Goal: Task Accomplishment & Management: Manage account settings

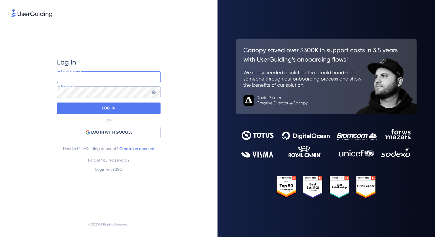
click at [120, 74] on input "email" at bounding box center [109, 77] width 104 height 12
type input "[PERSON_NAME][EMAIL_ADDRESS][PERSON_NAME][DOMAIN_NAME]"
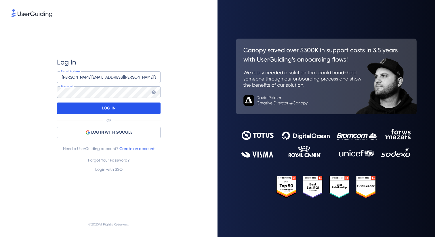
click at [119, 110] on div "LOG IN" at bounding box center [109, 109] width 104 height 12
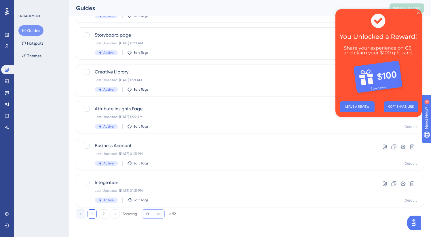
click at [157, 213] on icon at bounding box center [158, 214] width 6 height 6
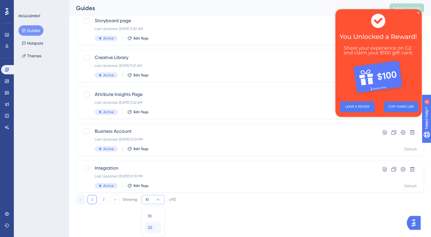
click at [155, 224] on div "20 20" at bounding box center [153, 228] width 11 height 12
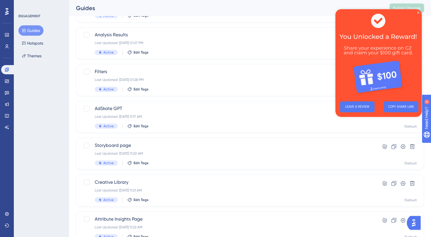
scroll to position [120, 0]
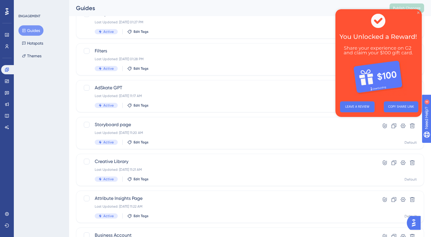
click at [418, 13] on icon "Close Preview" at bounding box center [418, 13] width 2 height 2
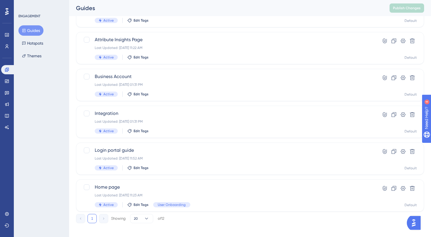
scroll to position [284, 0]
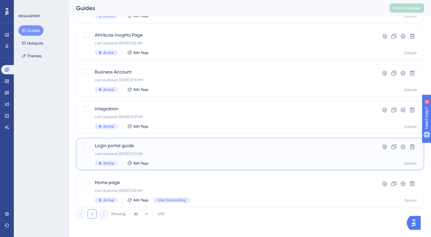
click at [246, 155] on div "Last Updated: [DATE] 11:52 AM" at bounding box center [227, 154] width 265 height 5
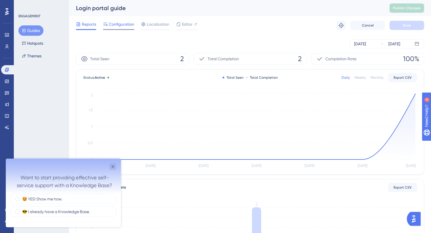
click at [120, 24] on span "Configuration" at bounding box center [121, 24] width 25 height 7
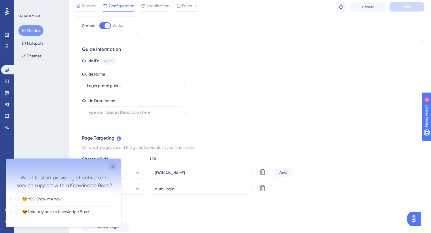
scroll to position [19, 0]
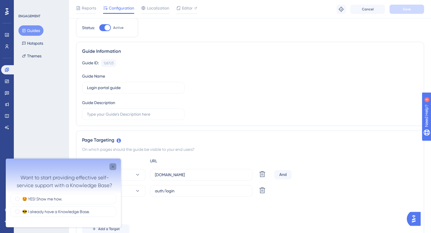
click at [112, 165] on icon "Close survey" at bounding box center [113, 166] width 5 height 5
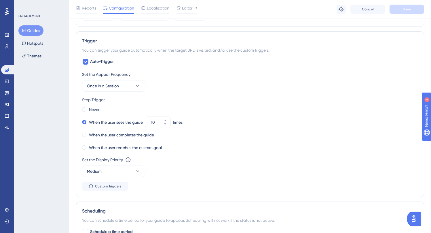
scroll to position [0, 0]
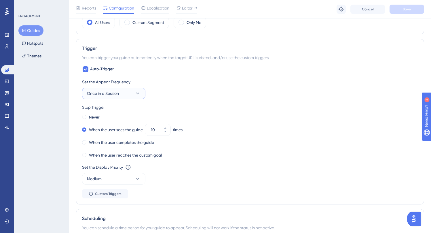
click at [129, 92] on button "Once in a Session" at bounding box center [113, 94] width 63 height 12
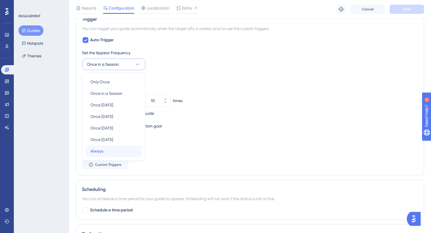
click at [117, 149] on div "Always Always" at bounding box center [113, 151] width 47 height 12
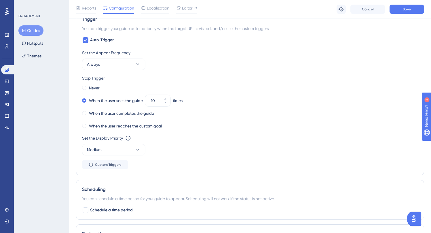
click at [290, 120] on div "Never When the user sees the guide 10 times When the user completes the guide W…" at bounding box center [250, 107] width 336 height 46
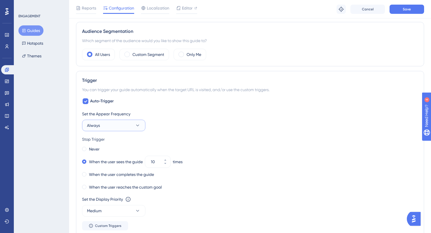
click at [135, 124] on icon at bounding box center [138, 125] width 6 height 6
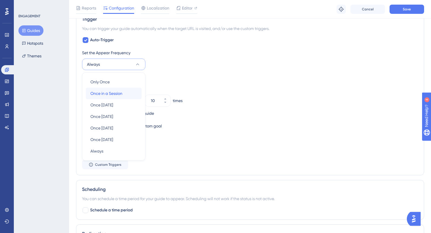
click at [122, 92] on span "Once in a Session" at bounding box center [106, 93] width 32 height 7
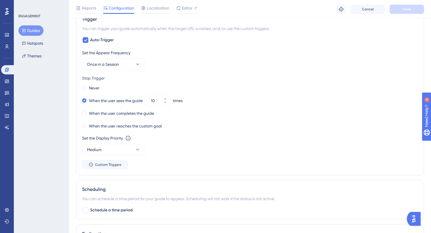
click at [125, 70] on div "Set the Appear Frequency Once in a Session Stop Trigger Never When the user see…" at bounding box center [250, 109] width 336 height 120
click at [126, 63] on button "Once in a Session" at bounding box center [113, 64] width 63 height 12
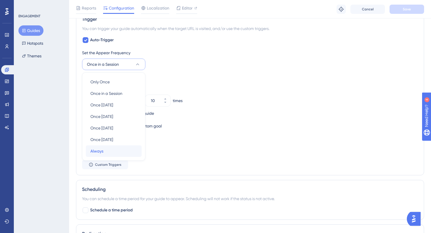
click at [114, 154] on div "Always Always" at bounding box center [113, 151] width 47 height 12
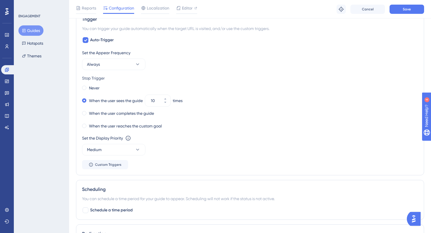
click at [320, 99] on div "When the user sees the guide 10 times" at bounding box center [250, 100] width 336 height 8
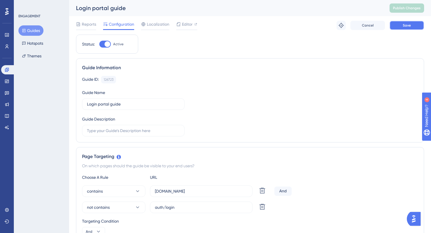
click at [412, 24] on button "Save" at bounding box center [407, 25] width 35 height 9
click at [415, 11] on button "Publish Changes" at bounding box center [407, 7] width 35 height 9
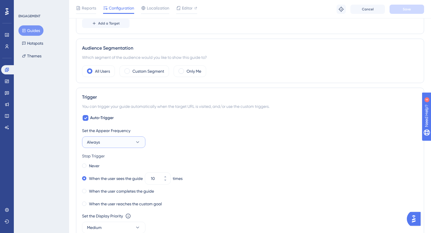
click at [122, 140] on button "Always" at bounding box center [113, 142] width 63 height 12
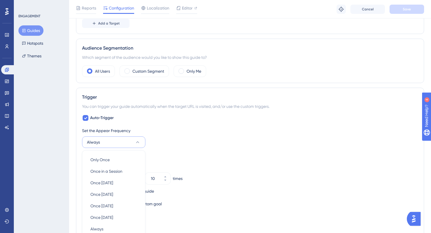
scroll to position [302, 0]
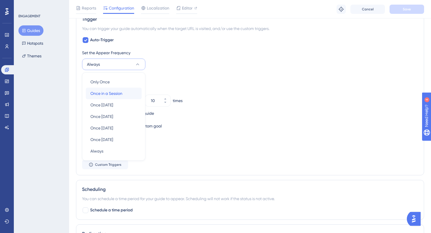
click at [124, 91] on div "Once in a Session Once in a Session" at bounding box center [113, 94] width 47 height 12
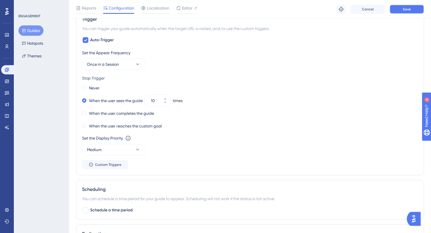
click at [403, 7] on span "Save" at bounding box center [407, 9] width 8 height 5
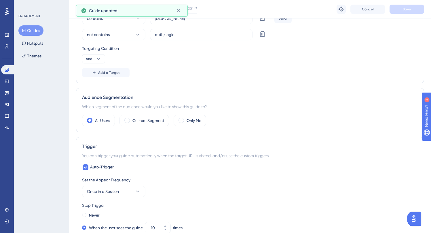
scroll to position [0, 0]
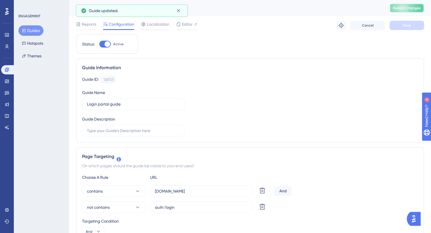
click at [411, 10] on span "Publish Changes" at bounding box center [407, 8] width 28 height 5
click at [179, 10] on icon at bounding box center [179, 11] width 6 height 6
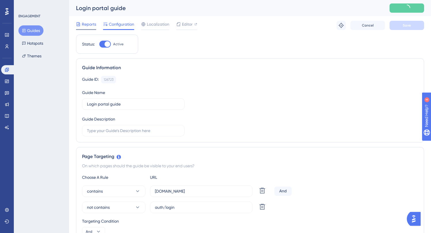
click at [87, 22] on span "Reports" at bounding box center [89, 24] width 14 height 7
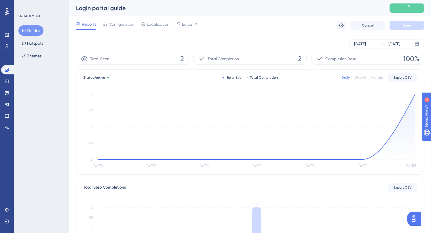
click at [26, 30] on button "Guides" at bounding box center [30, 30] width 25 height 10
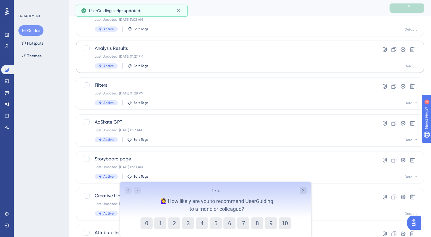
scroll to position [210, 0]
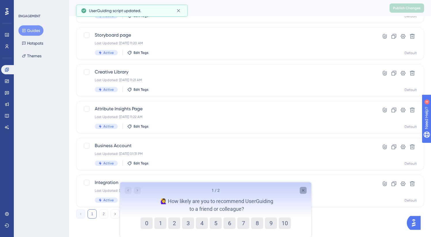
click at [303, 189] on icon "Close survey" at bounding box center [303, 190] width 5 height 5
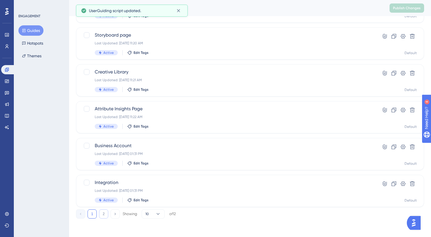
click at [106, 211] on button "2" at bounding box center [103, 213] width 9 height 9
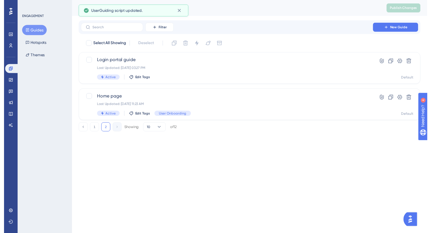
scroll to position [0, 0]
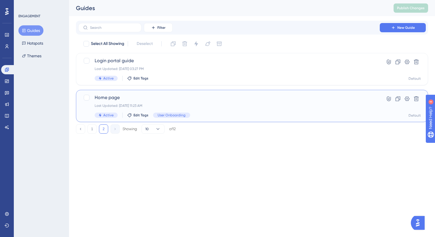
click at [176, 93] on div "Home page Last Updated: [DATE] 11:23 AM Active Edit Tags User Onboarding Hyperl…" at bounding box center [252, 106] width 353 height 32
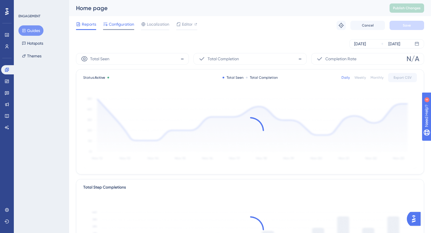
click at [109, 23] on span "Configuration" at bounding box center [121, 24] width 25 height 7
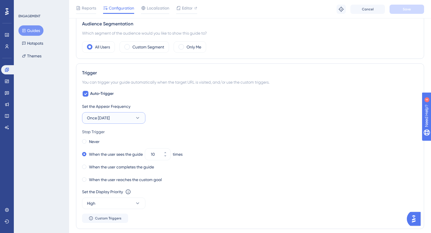
click at [126, 120] on button "Once [DATE]" at bounding box center [113, 118] width 63 height 12
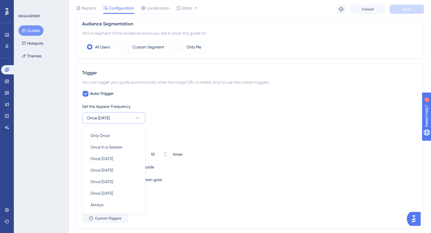
scroll to position [318, 0]
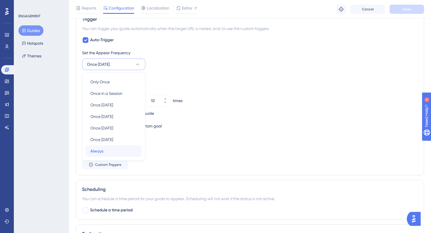
click at [110, 149] on div "Always Always" at bounding box center [113, 151] width 47 height 12
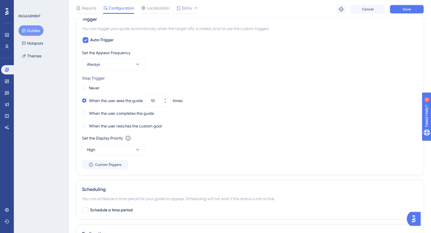
click at [417, 7] on button "Save" at bounding box center [407, 9] width 35 height 9
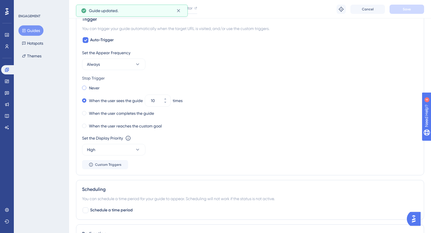
click at [96, 86] on label "Never" at bounding box center [94, 87] width 11 height 7
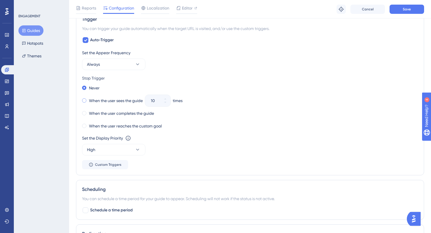
click at [116, 100] on label "When the user sees the guide" at bounding box center [116, 100] width 54 height 7
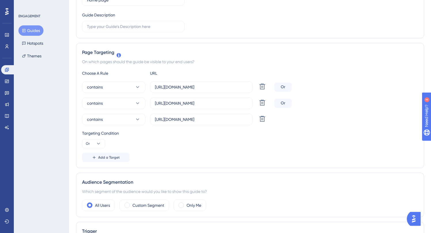
scroll to position [0, 0]
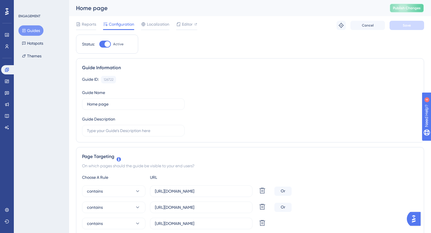
click at [417, 7] on span "Publish Changes" at bounding box center [407, 8] width 28 height 5
click at [86, 24] on span "Reports" at bounding box center [89, 24] width 14 height 7
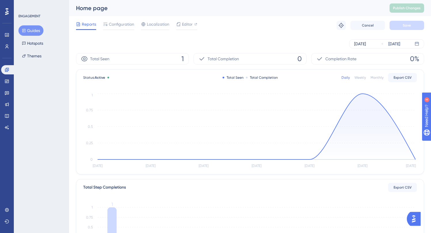
click at [43, 32] on div "Guides Hotspots Themes" at bounding box center [41, 43] width 47 height 36
click at [43, 34] on div "Guides Hotspots Themes" at bounding box center [41, 43] width 47 height 36
click at [41, 32] on button "Guides" at bounding box center [30, 30] width 25 height 10
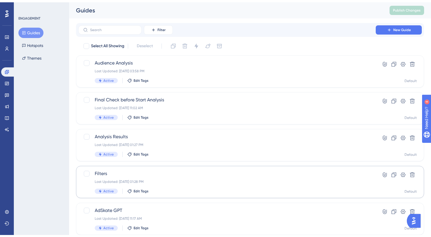
scroll to position [210, 0]
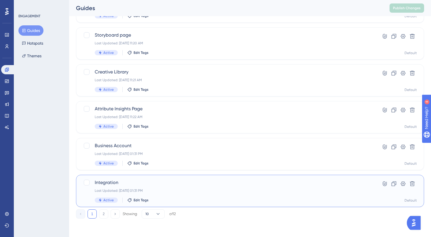
drag, startPoint x: 149, startPoint y: 183, endPoint x: 152, endPoint y: 174, distance: 9.3
click at [152, 174] on div "Select All Showing Deselect Audience Analysis Last Updated: [DATE] 03:58 PM Act…" at bounding box center [250, 18] width 348 height 378
click at [106, 216] on button "2" at bounding box center [103, 213] width 9 height 9
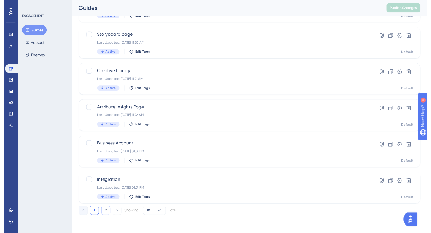
scroll to position [0, 0]
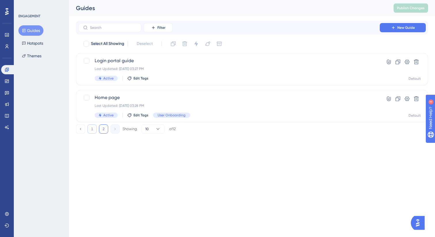
click at [93, 130] on button "1" at bounding box center [92, 128] width 9 height 9
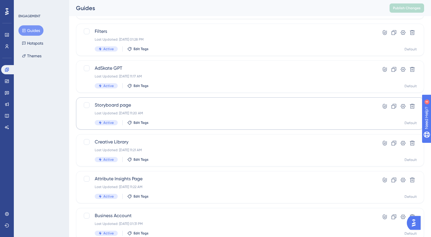
scroll to position [210, 0]
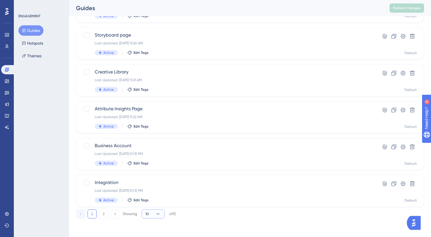
click at [151, 214] on button "10" at bounding box center [153, 213] width 23 height 9
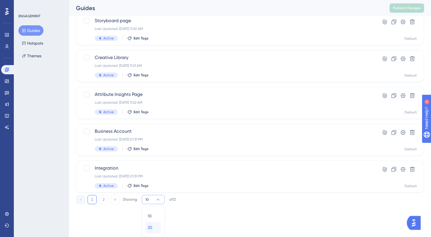
click at [154, 225] on div "20 20" at bounding box center [153, 228] width 11 height 12
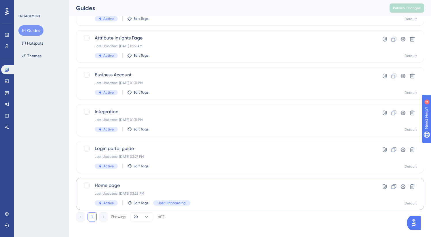
scroll to position [284, 0]
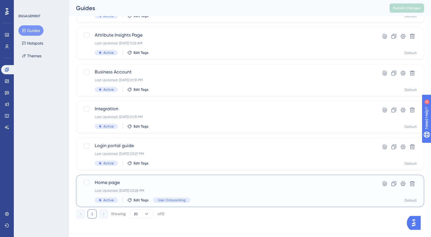
click at [247, 196] on div "Home page Last Updated: [DATE] 03:28 PM Active Edit Tags User Onboarding" at bounding box center [227, 191] width 265 height 24
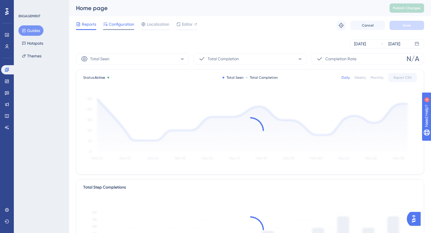
click at [116, 29] on div at bounding box center [118, 29] width 31 height 1
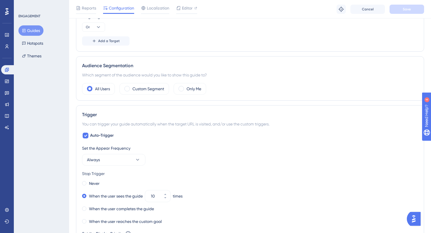
scroll to position [298, 0]
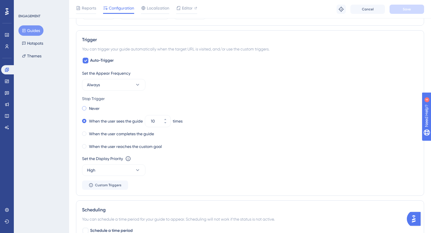
click at [97, 109] on label "Never" at bounding box center [94, 108] width 11 height 7
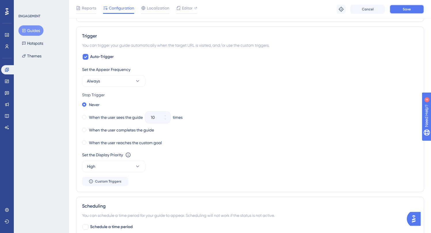
click at [404, 10] on span "Save" at bounding box center [407, 9] width 8 height 5
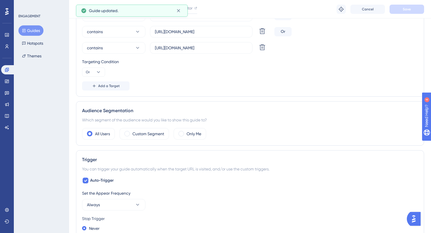
scroll to position [0, 0]
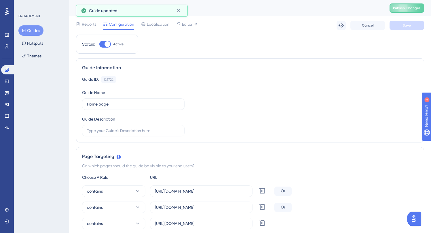
click at [34, 31] on button "Guides" at bounding box center [30, 30] width 25 height 10
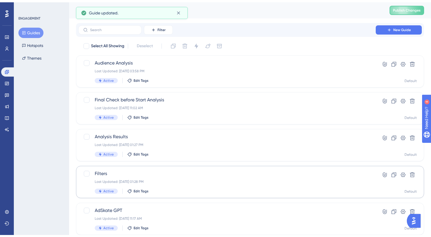
scroll to position [210, 0]
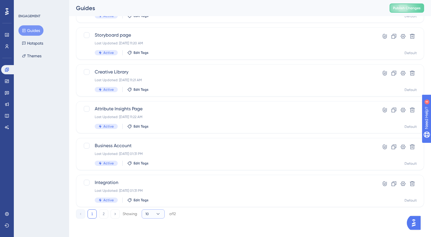
click at [152, 212] on button "10" at bounding box center [153, 213] width 23 height 9
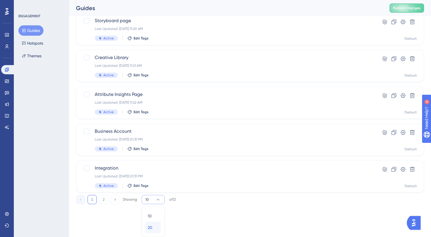
click at [154, 223] on div "20 20" at bounding box center [153, 228] width 11 height 12
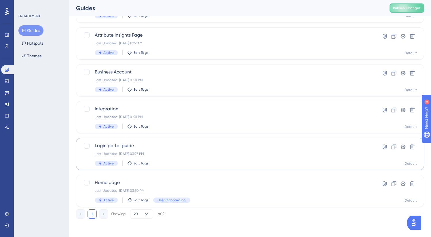
scroll to position [280, 0]
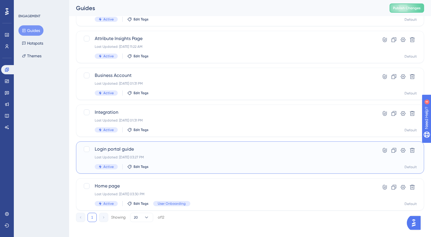
click at [169, 165] on div "Active Edit Tags" at bounding box center [227, 166] width 265 height 5
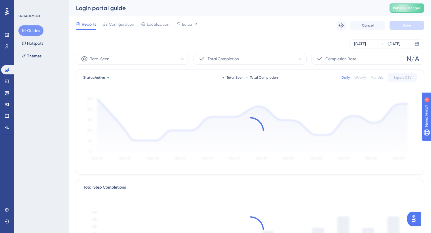
scroll to position [7, 0]
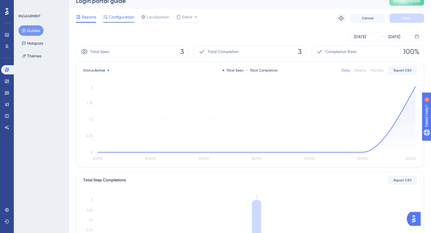
click at [129, 20] on div "Configuration" at bounding box center [118, 18] width 31 height 9
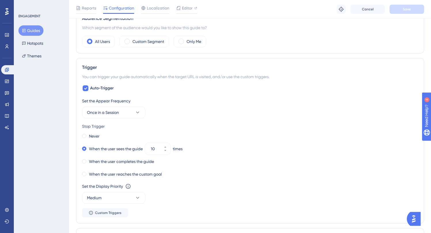
scroll to position [261, 0]
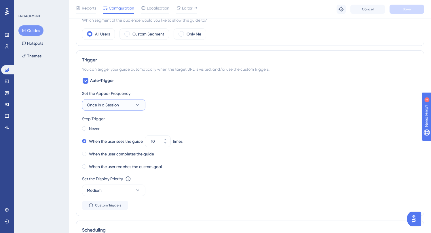
click at [127, 109] on button "Once in a Session" at bounding box center [113, 105] width 63 height 12
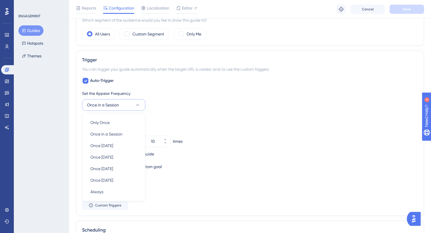
scroll to position [302, 0]
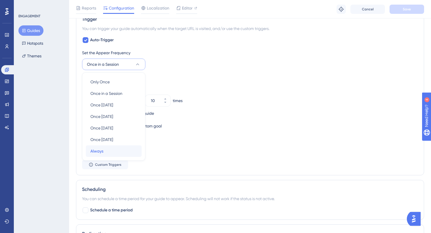
click at [118, 149] on div "Always Always" at bounding box center [113, 151] width 47 height 12
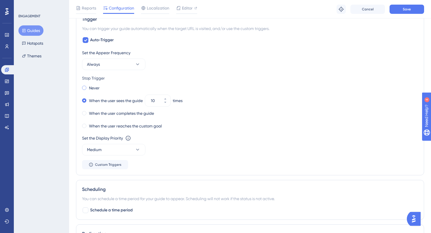
click at [99, 90] on label "Never" at bounding box center [94, 87] width 11 height 7
click at [410, 11] on span "Save" at bounding box center [407, 9] width 8 height 5
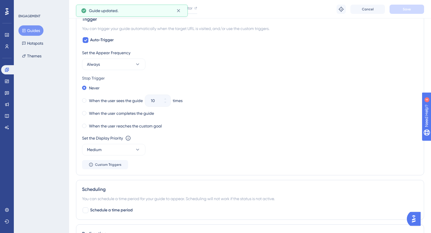
scroll to position [0, 0]
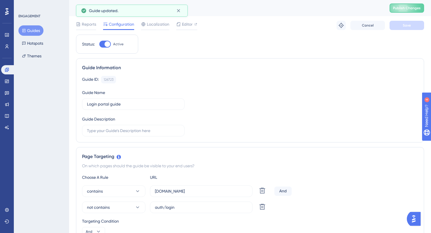
click at [12, 28] on div "Performance Users" at bounding box center [7, 33] width 12 height 35
click at [45, 35] on div "Guides Hotspots Themes" at bounding box center [41, 43] width 47 height 36
click at [18, 33] on div "ENGAGEMENT Guides Hotspots Themes" at bounding box center [41, 116] width 55 height 233
click at [21, 31] on button "Guides" at bounding box center [30, 30] width 25 height 10
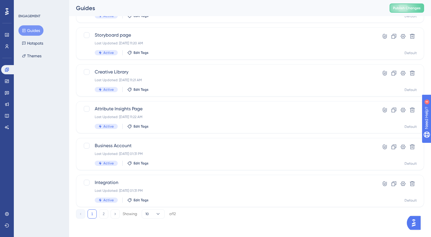
scroll to position [207, 0]
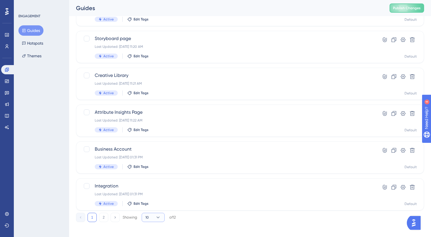
click at [160, 218] on icon at bounding box center [158, 218] width 6 height 6
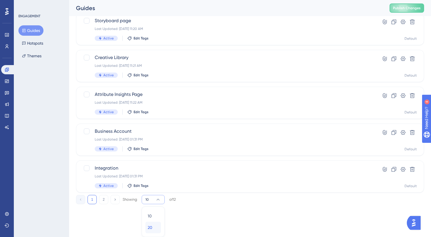
click at [156, 226] on div "20 20" at bounding box center [153, 228] width 11 height 12
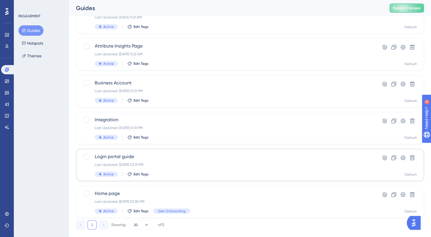
scroll to position [284, 0]
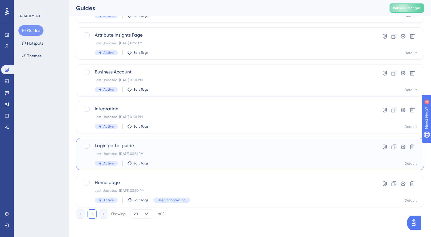
click at [175, 159] on div "Login portal guide Last Updated: [DATE] 03:31 PM Active Edit Tags" at bounding box center [227, 154] width 265 height 24
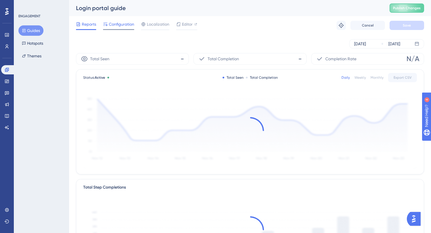
click at [122, 25] on span "Configuration" at bounding box center [121, 24] width 25 height 7
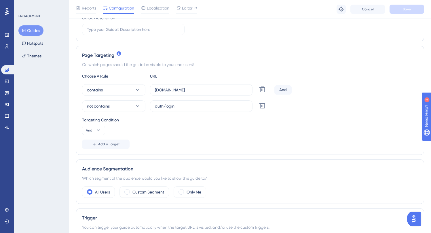
scroll to position [235, 0]
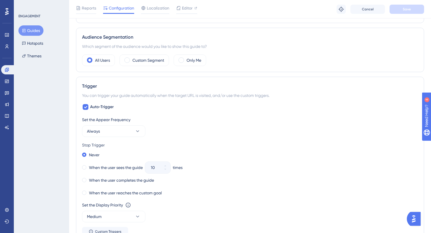
click at [32, 31] on button "Guides" at bounding box center [30, 30] width 25 height 10
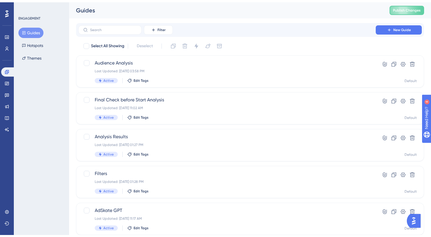
scroll to position [210, 0]
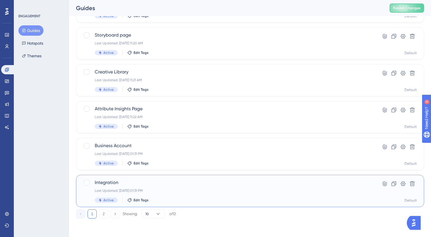
click at [168, 181] on span "Integration" at bounding box center [227, 182] width 265 height 7
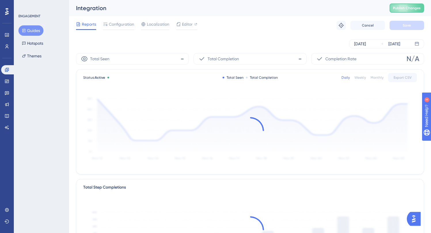
click at [123, 33] on div "Reports Configuration Localization Editor Troubleshoot Cancel Save" at bounding box center [250, 25] width 348 height 18
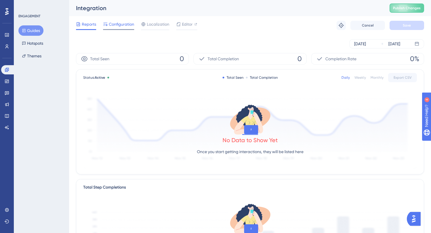
click at [121, 22] on span "Configuration" at bounding box center [121, 24] width 25 height 7
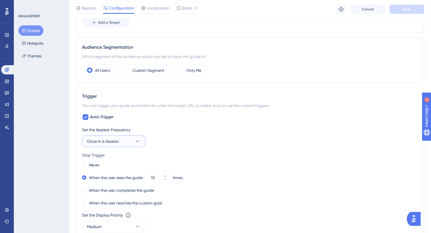
click at [130, 139] on button "Once in a Session" at bounding box center [113, 141] width 63 height 12
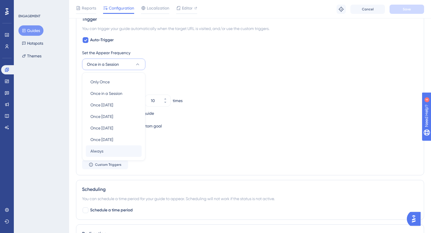
scroll to position [306, 0]
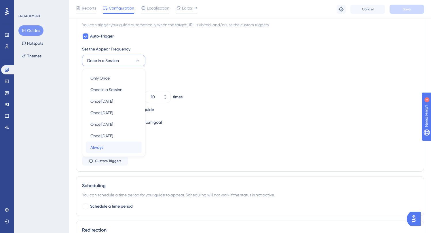
click at [121, 147] on div "Always Always" at bounding box center [113, 147] width 47 height 12
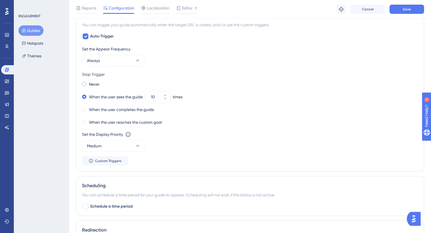
click at [95, 83] on label "Never" at bounding box center [94, 84] width 11 height 7
click at [422, 7] on button "Save" at bounding box center [407, 9] width 35 height 9
click at [34, 30] on button "Guides" at bounding box center [30, 30] width 25 height 10
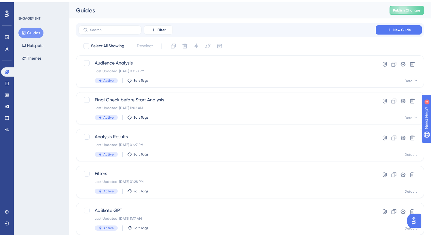
scroll to position [210, 0]
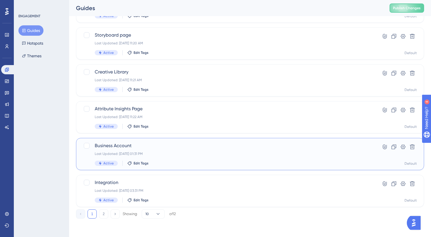
click at [177, 158] on div "Business Account Last Updated: [DATE] 01:31 PM Active Edit Tags" at bounding box center [227, 154] width 265 height 24
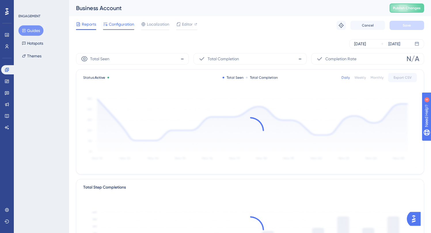
click at [128, 29] on div at bounding box center [118, 29] width 31 height 1
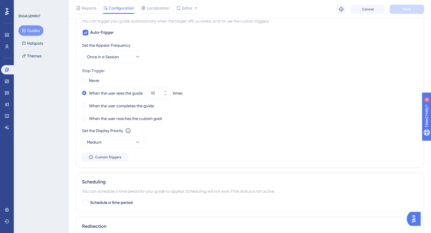
scroll to position [294, 0]
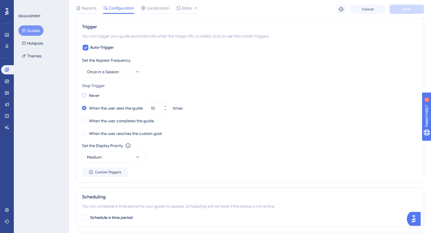
click at [96, 99] on div "Never" at bounding box center [91, 95] width 18 height 8
click at [134, 67] on button "Once in a Session" at bounding box center [113, 72] width 63 height 12
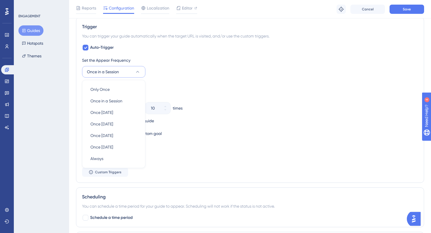
scroll to position [302, 0]
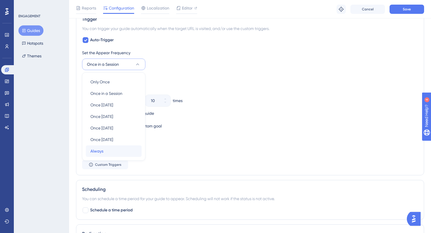
click at [117, 149] on div "Always Always" at bounding box center [113, 151] width 47 height 12
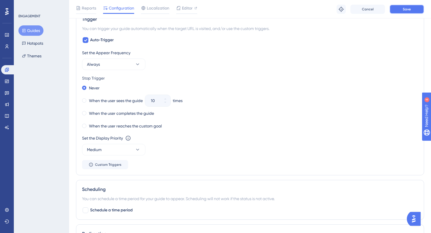
click at [410, 10] on span "Save" at bounding box center [407, 9] width 8 height 5
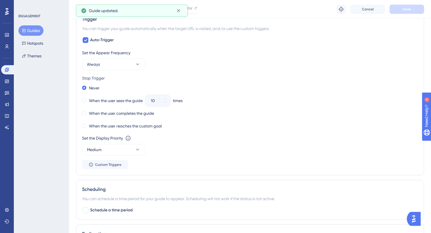
click at [32, 30] on button "Guides" at bounding box center [30, 30] width 25 height 10
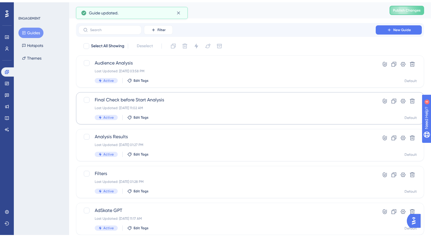
scroll to position [210, 0]
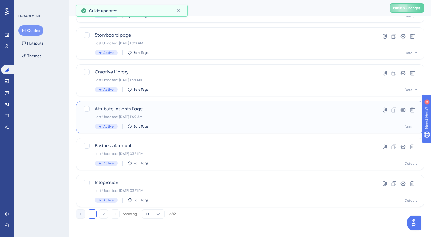
click at [165, 114] on div "Attribute Insights Page Last Updated: [DATE] 11:22 AM Active Edit Tags" at bounding box center [227, 117] width 265 height 24
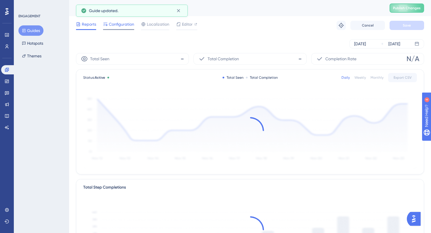
click at [118, 22] on span "Configuration" at bounding box center [121, 24] width 25 height 7
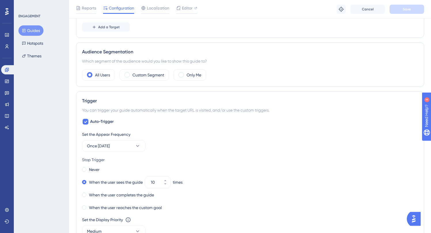
scroll to position [268, 0]
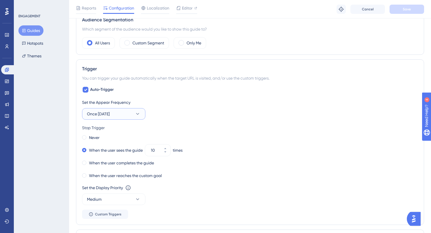
click at [123, 115] on button "Once [DATE]" at bounding box center [113, 114] width 63 height 12
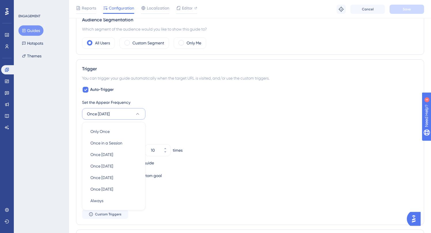
scroll to position [318, 0]
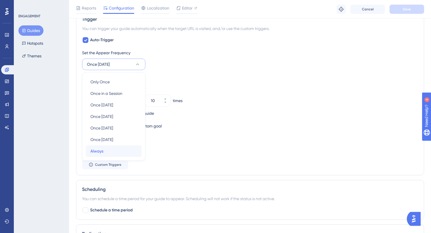
click at [118, 147] on div "Always Always" at bounding box center [113, 151] width 47 height 12
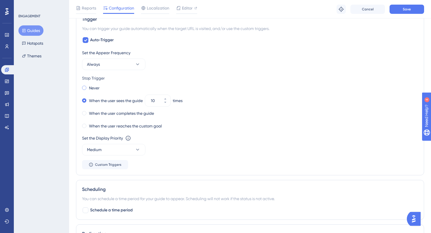
click at [99, 88] on label "Never" at bounding box center [94, 87] width 11 height 7
click at [343, 77] on div "Stop Trigger" at bounding box center [250, 78] width 336 height 7
click at [407, 9] on span "Save" at bounding box center [407, 9] width 8 height 5
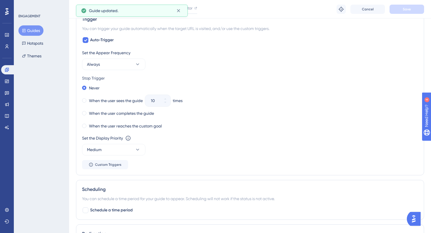
scroll to position [315, 0]
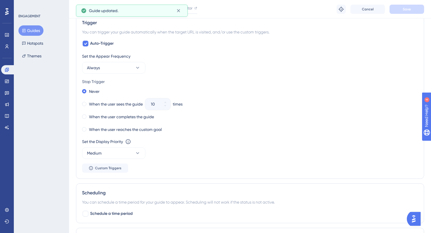
click at [24, 29] on icon at bounding box center [24, 31] width 4 height 4
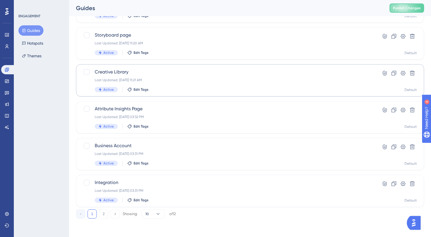
scroll to position [207, 0]
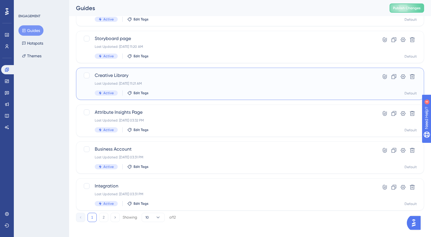
click at [164, 72] on span "Creative Library" at bounding box center [227, 75] width 265 height 7
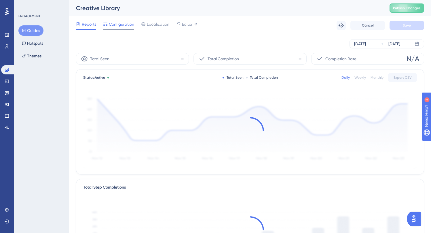
click at [122, 23] on span "Configuration" at bounding box center [121, 24] width 25 height 7
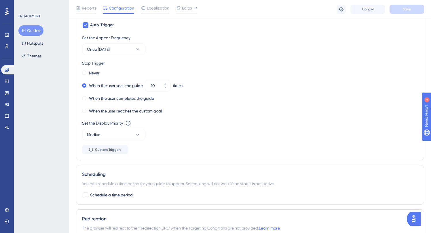
scroll to position [320, 0]
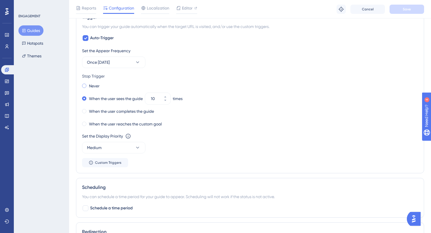
click at [99, 88] on label "Never" at bounding box center [94, 85] width 11 height 7
click at [117, 65] on button "Once [DATE]" at bounding box center [113, 62] width 63 height 12
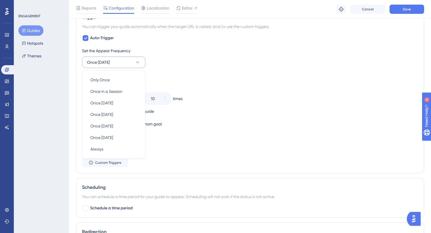
scroll to position [318, 0]
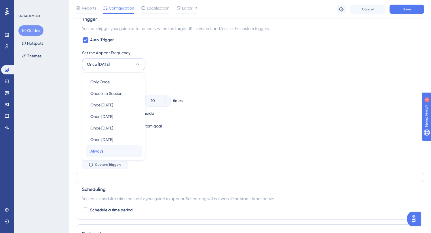
click at [118, 152] on div "Always Always" at bounding box center [113, 151] width 47 height 12
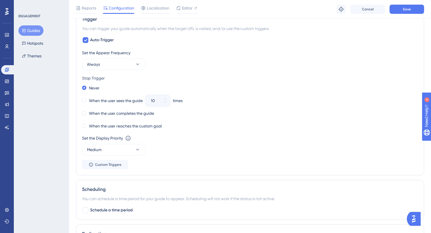
click at [308, 90] on div "Never" at bounding box center [250, 88] width 336 height 8
click at [399, 13] on button "Save" at bounding box center [407, 9] width 35 height 9
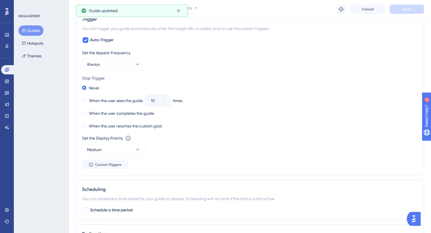
click at [25, 30] on icon at bounding box center [23, 30] width 3 height 3
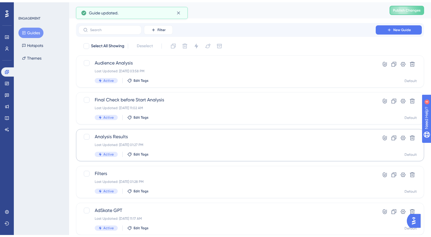
scroll to position [153, 0]
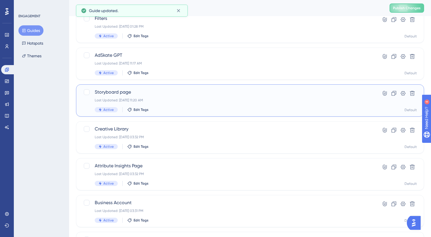
click at [181, 94] on span "Storyboard page" at bounding box center [227, 92] width 265 height 7
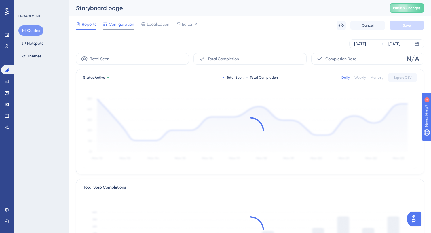
click at [122, 29] on div "Configuration" at bounding box center [118, 25] width 31 height 9
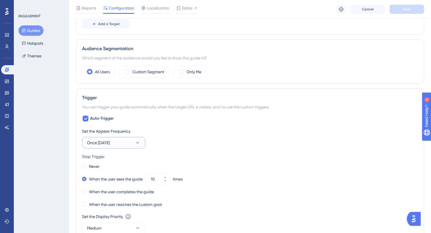
click at [118, 139] on button "Once [DATE]" at bounding box center [113, 143] width 63 height 12
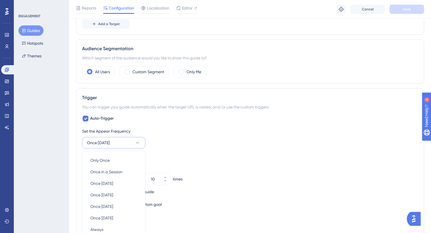
scroll to position [318, 0]
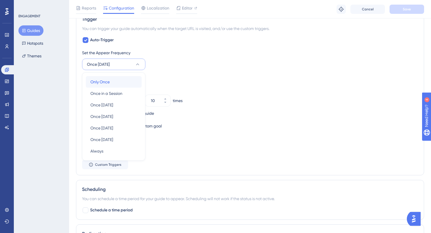
click at [110, 80] on div "Only Once Only Once" at bounding box center [113, 82] width 47 height 12
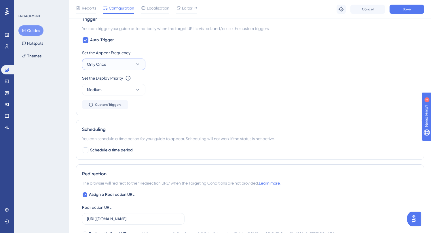
click at [113, 70] on button "Only Once" at bounding box center [113, 64] width 63 height 12
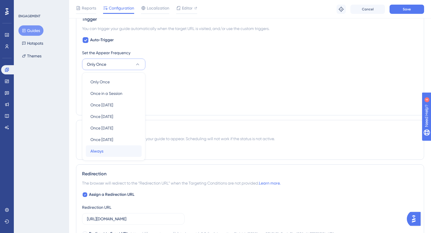
click at [124, 146] on div "Always Always" at bounding box center [113, 151] width 47 height 12
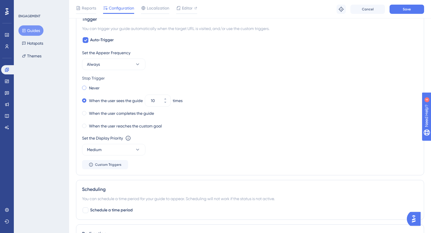
click at [89, 89] on label "Never" at bounding box center [94, 87] width 11 height 7
click at [403, 9] on span "Save" at bounding box center [407, 9] width 8 height 5
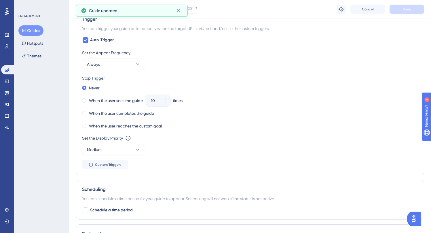
scroll to position [322, 0]
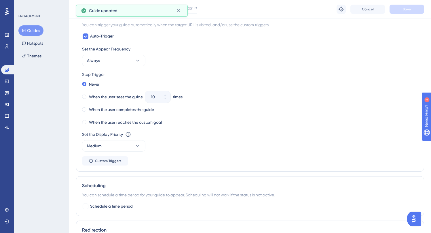
click at [33, 32] on button "Guides" at bounding box center [30, 30] width 25 height 10
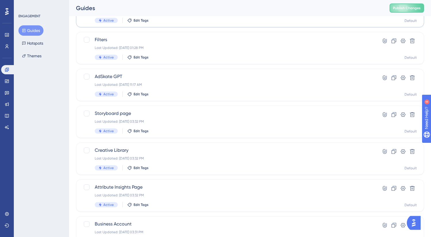
scroll to position [164, 0]
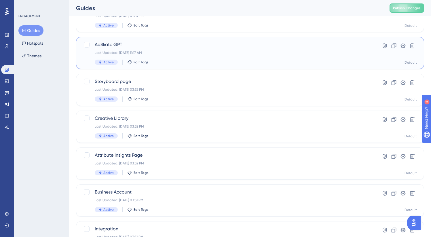
click at [178, 57] on div "AdSkate GPT Last Updated: [DATE] 11:17 AM Active Edit Tags" at bounding box center [227, 53] width 265 height 24
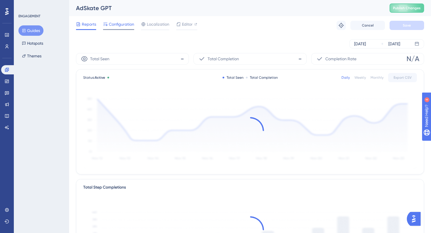
click at [122, 28] on div "Configuration" at bounding box center [118, 25] width 31 height 9
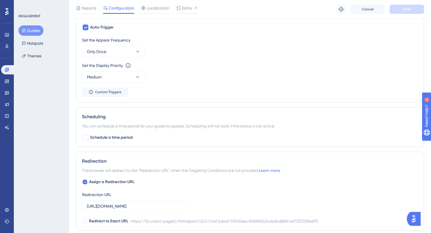
scroll to position [236, 0]
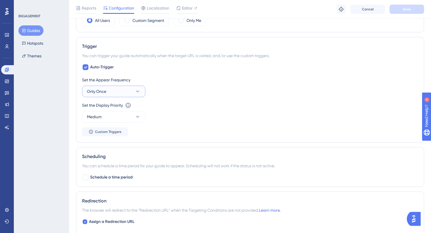
click at [123, 90] on button "Only Once" at bounding box center [113, 92] width 63 height 12
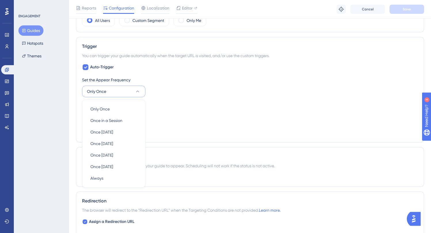
scroll to position [263, 0]
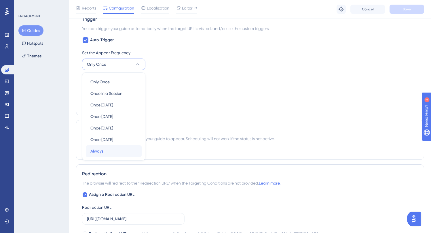
click at [124, 147] on div "Always Always" at bounding box center [113, 151] width 47 height 12
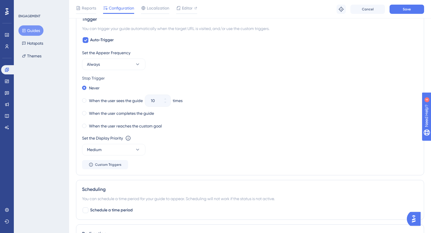
click at [146, 64] on div "Set the Appear Frequency Always" at bounding box center [250, 59] width 336 height 21
click at [138, 65] on icon at bounding box center [138, 64] width 6 height 6
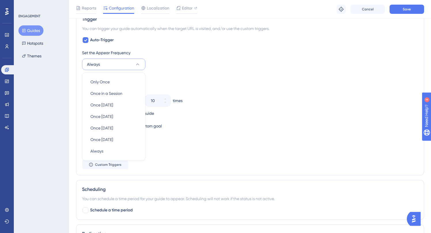
scroll to position [262, 0]
click at [207, 61] on div "Set the Appear Frequency Always Only Once Only Once Once in a Session Once in a…" at bounding box center [250, 60] width 336 height 21
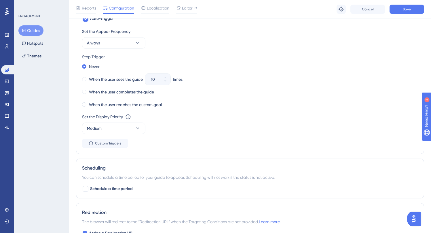
scroll to position [280, 0]
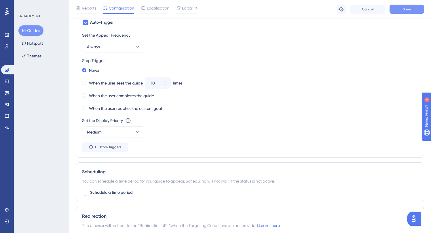
click at [416, 9] on button "Save" at bounding box center [407, 9] width 35 height 9
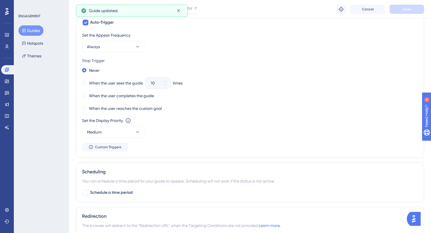
click at [35, 30] on button "Guides" at bounding box center [30, 30] width 25 height 10
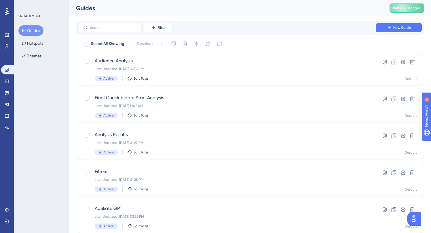
click at [180, 162] on div "Select All Showing Deselect Audience Analysis Last Updated: [DATE] 03:58 PM Act…" at bounding box center [250, 228] width 348 height 378
click at [186, 177] on div "Last Updated: [DATE] 01:28 PM" at bounding box center [227, 179] width 265 height 5
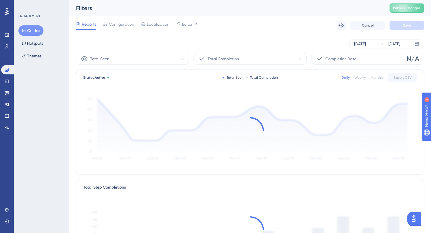
scroll to position [3, 0]
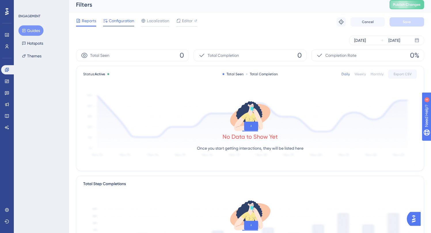
click at [124, 20] on span "Configuration" at bounding box center [121, 20] width 25 height 7
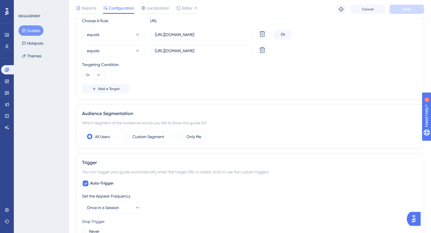
scroll to position [247, 0]
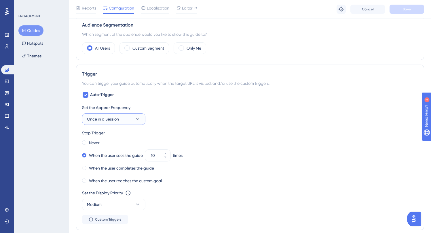
click at [134, 118] on button "Once in a Session" at bounding box center [113, 119] width 63 height 12
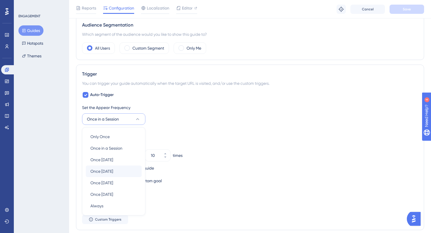
scroll to position [302, 0]
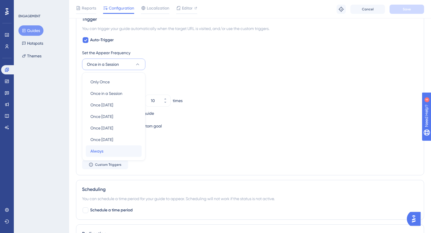
click at [116, 151] on div "Always Always" at bounding box center [113, 151] width 47 height 12
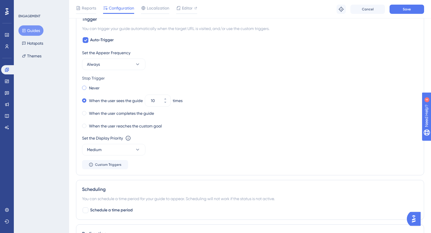
click at [96, 86] on label "Never" at bounding box center [94, 87] width 11 height 7
click at [404, 7] on span "Save" at bounding box center [407, 9] width 8 height 5
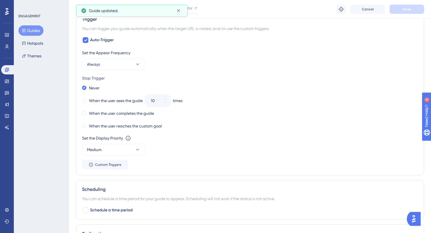
click at [32, 34] on button "Guides" at bounding box center [30, 30] width 25 height 10
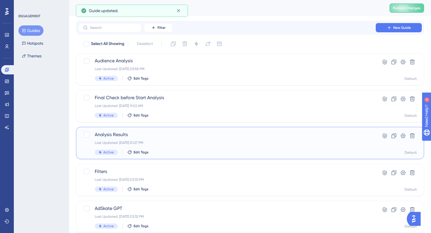
click at [167, 135] on span "Analysis Results" at bounding box center [227, 134] width 265 height 7
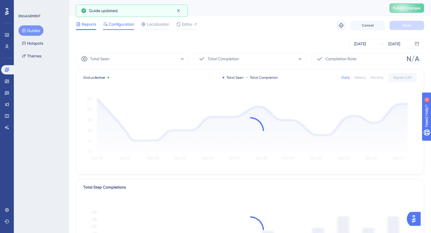
click at [118, 28] on div "Configuration" at bounding box center [118, 25] width 31 height 9
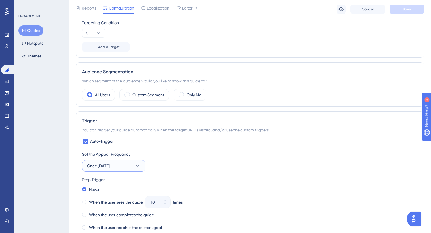
click at [135, 165] on icon at bounding box center [138, 166] width 6 height 6
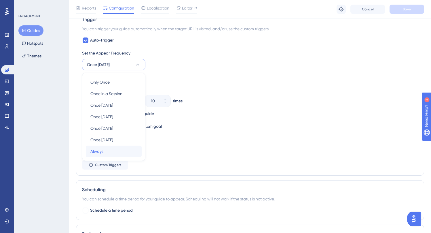
click at [120, 155] on div "Always Always" at bounding box center [113, 151] width 47 height 12
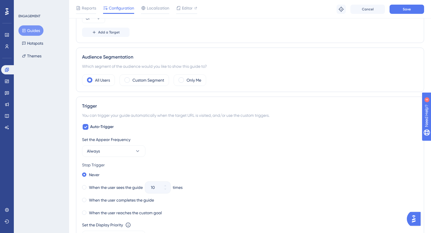
scroll to position [243, 0]
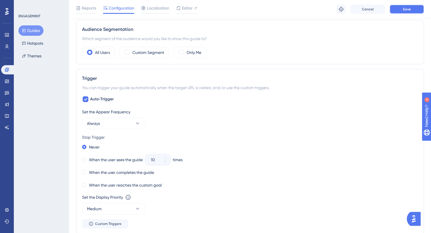
click at [409, 11] on span "Save" at bounding box center [407, 9] width 8 height 5
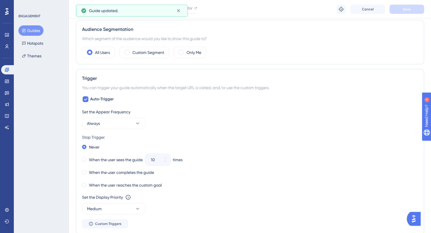
click at [30, 33] on button "Guides" at bounding box center [30, 30] width 25 height 10
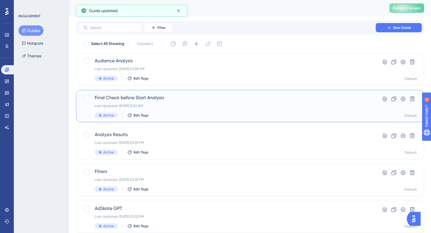
click at [166, 113] on div "Active Edit Tags" at bounding box center [227, 115] width 265 height 5
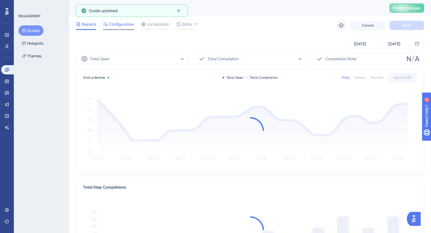
click at [108, 24] on div "Configuration" at bounding box center [118, 24] width 31 height 7
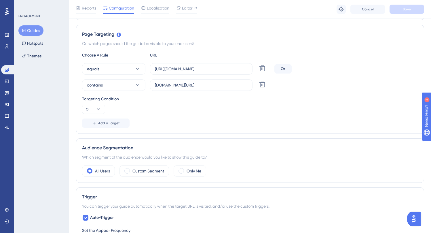
scroll to position [224, 0]
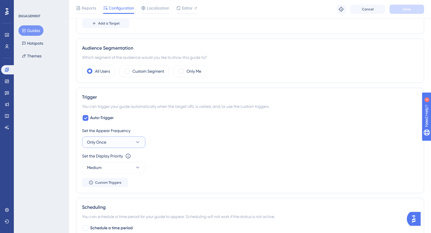
click at [126, 145] on button "Only Once" at bounding box center [113, 142] width 63 height 12
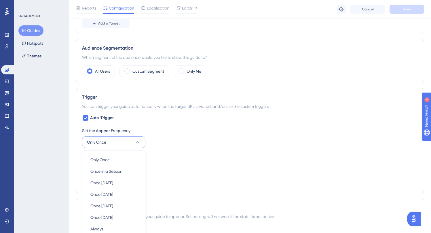
scroll to position [302, 0]
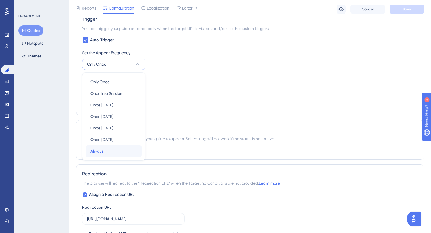
click at [122, 154] on div "Always Always" at bounding box center [113, 151] width 47 height 12
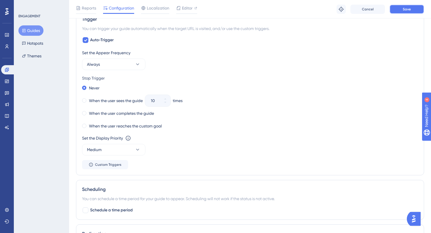
click at [402, 12] on button "Save" at bounding box center [407, 9] width 35 height 9
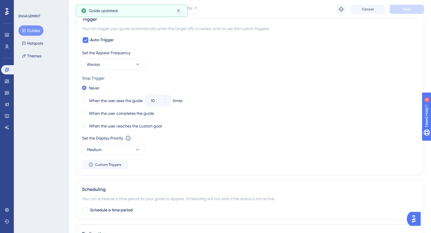
click at [35, 33] on button "Guides" at bounding box center [30, 30] width 25 height 10
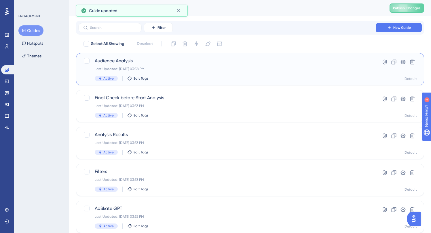
click at [170, 74] on div "Audience Analysis Last Updated: [DATE] 03:58 PM Active Edit Tags" at bounding box center [227, 69] width 265 height 24
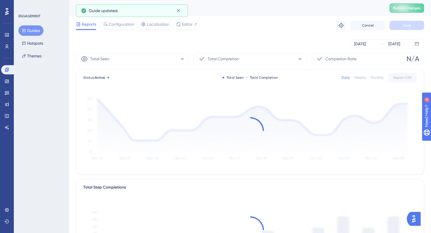
click at [113, 35] on div "[DATE] [DATE]" at bounding box center [250, 44] width 348 height 18
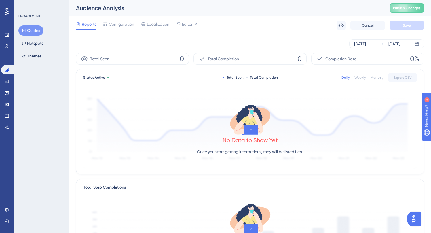
click at [121, 20] on div "Reports Configuration Localization Editor Troubleshoot Cancel Save" at bounding box center [250, 25] width 348 height 18
click at [123, 27] on span "Configuration" at bounding box center [121, 24] width 25 height 7
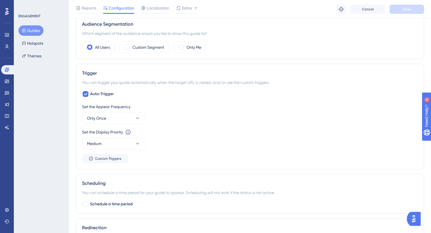
scroll to position [252, 0]
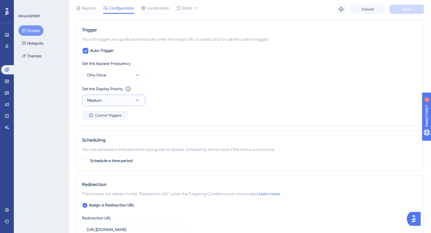
click at [105, 101] on button "Medium" at bounding box center [113, 100] width 63 height 12
click at [125, 77] on button "Only Once" at bounding box center [113, 75] width 63 height 12
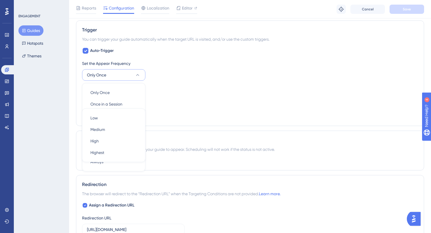
scroll to position [263, 0]
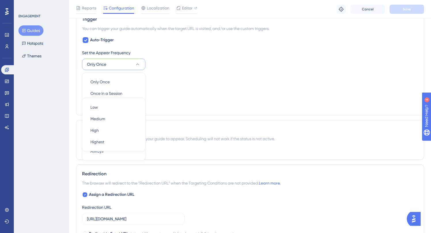
click at [171, 77] on div "Set the Display Priority This option will set the display priority between auto…" at bounding box center [250, 78] width 336 height 7
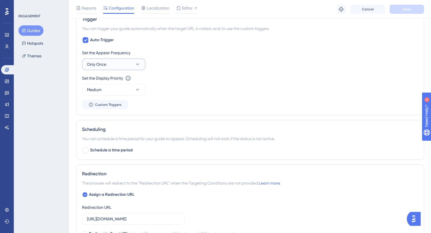
click at [130, 64] on button "Only Once" at bounding box center [113, 64] width 63 height 12
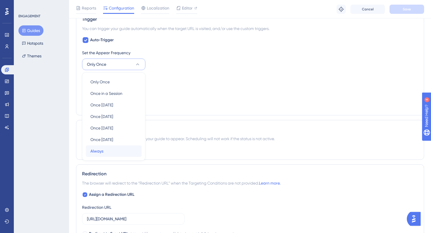
click at [110, 146] on div "Always Always" at bounding box center [113, 151] width 47 height 12
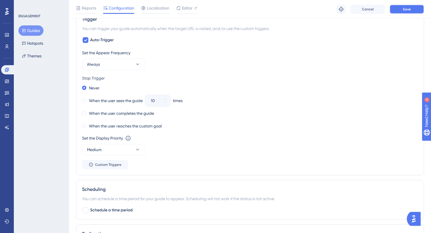
click at [406, 11] on span "Save" at bounding box center [407, 9] width 8 height 5
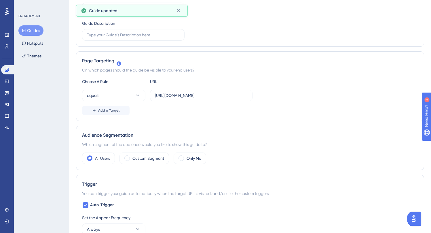
scroll to position [0, 0]
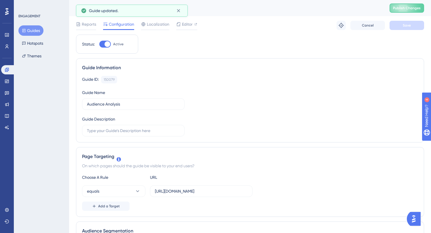
click at [41, 32] on button "Guides" at bounding box center [30, 30] width 25 height 10
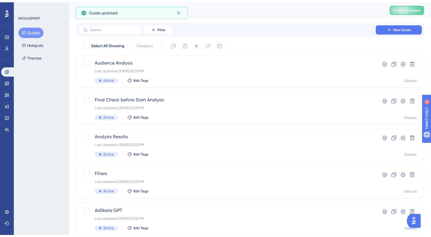
scroll to position [210, 0]
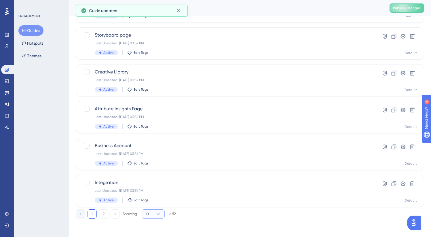
click at [153, 210] on button "10" at bounding box center [153, 213] width 23 height 9
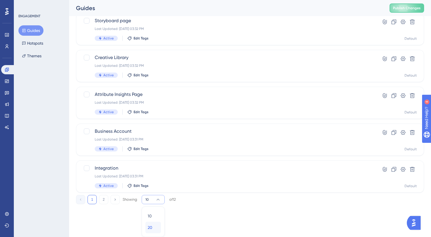
click at [155, 224] on div "20 20" at bounding box center [153, 228] width 11 height 12
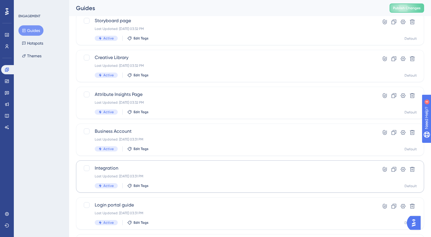
scroll to position [284, 0]
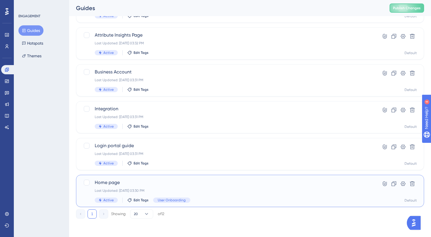
click at [181, 191] on div "Last Updated: [DATE] 03:30 PM" at bounding box center [227, 190] width 265 height 5
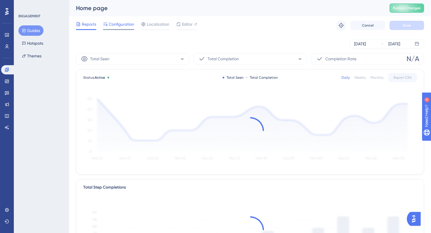
click at [124, 24] on span "Configuration" at bounding box center [121, 24] width 25 height 7
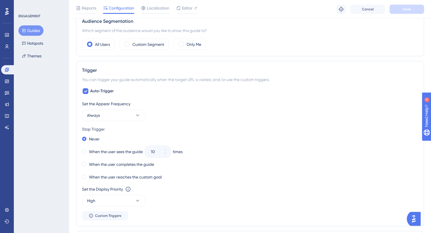
scroll to position [271, 0]
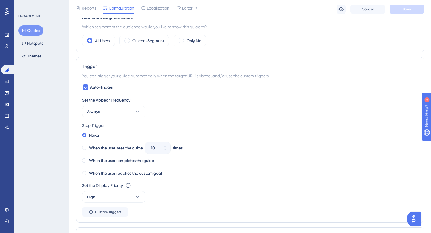
click at [34, 30] on button "Guides" at bounding box center [30, 30] width 25 height 10
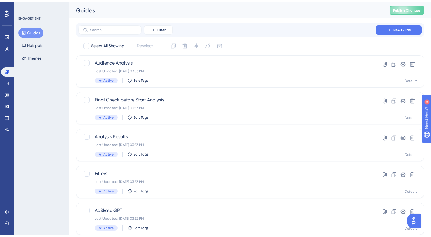
scroll to position [210, 0]
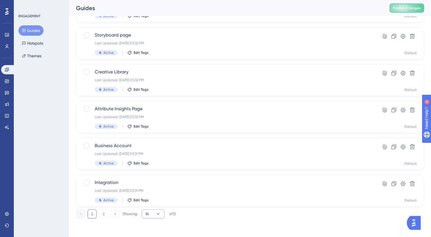
click at [151, 211] on button "10" at bounding box center [153, 213] width 23 height 9
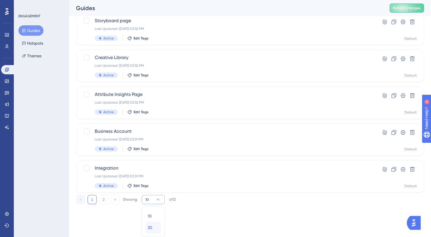
click at [155, 224] on div "20 20" at bounding box center [153, 228] width 11 height 12
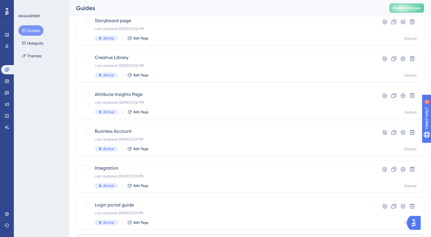
scroll to position [284, 0]
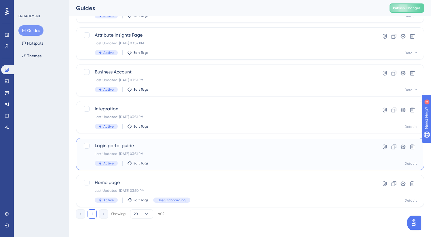
click at [151, 158] on div "Login portal guide Last Updated: [DATE] 03:31 PM Active Edit Tags" at bounding box center [227, 154] width 265 height 24
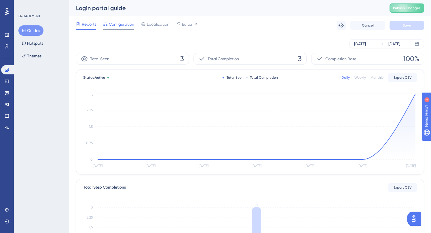
click at [126, 24] on span "Configuration" at bounding box center [121, 24] width 25 height 7
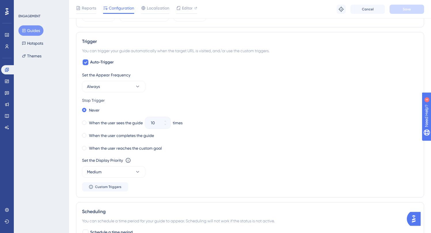
scroll to position [276, 0]
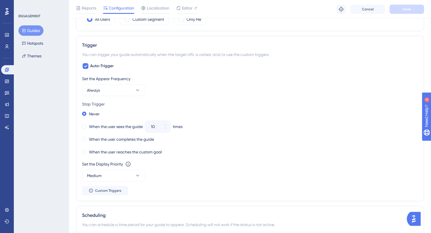
click at [32, 27] on button "Guides" at bounding box center [30, 30] width 25 height 10
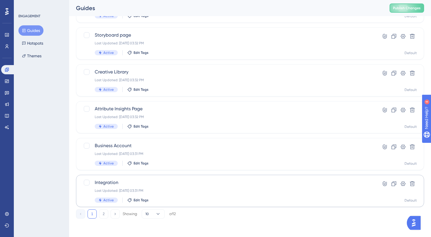
scroll to position [207, 0]
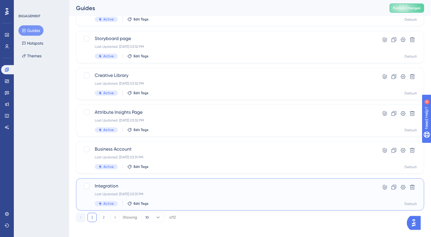
click at [168, 180] on div "Integration Last Updated: [DATE] 03:31 PM Active Edit Tags Hyperlink Clone Sett…" at bounding box center [250, 194] width 348 height 32
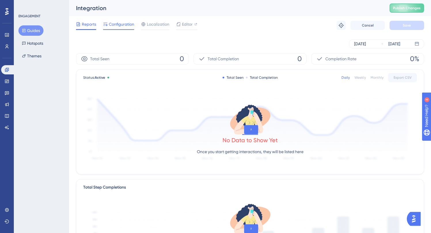
click at [130, 26] on span "Configuration" at bounding box center [121, 24] width 25 height 7
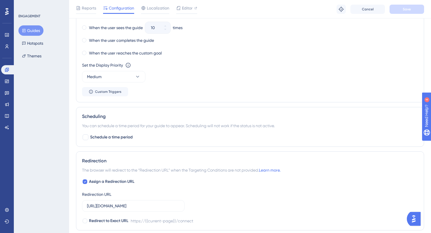
scroll to position [279, 0]
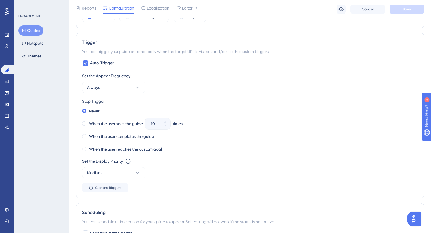
click at [32, 29] on button "Guides" at bounding box center [30, 30] width 25 height 10
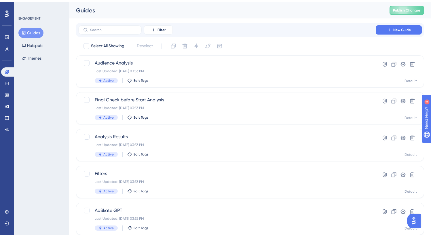
scroll to position [210, 0]
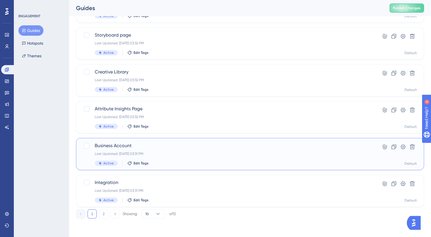
click at [175, 156] on div "Last Updated: [DATE] 03:31 PM" at bounding box center [227, 154] width 265 height 5
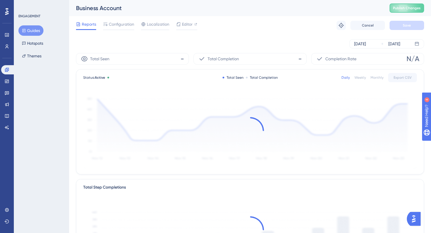
scroll to position [7, 0]
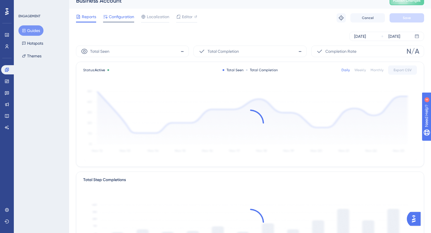
click at [130, 17] on span "Configuration" at bounding box center [121, 16] width 25 height 7
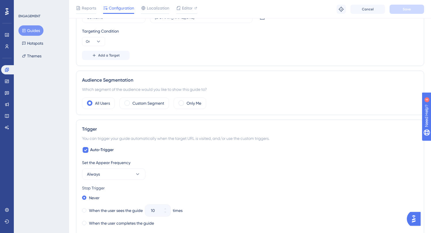
scroll to position [282, 0]
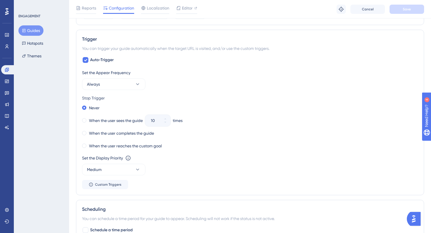
click at [32, 26] on button "Guides" at bounding box center [30, 30] width 25 height 10
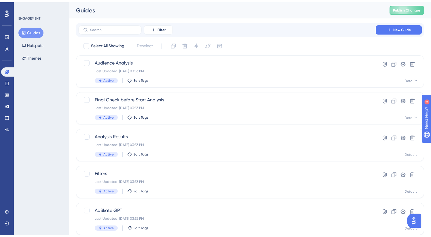
scroll to position [210, 0]
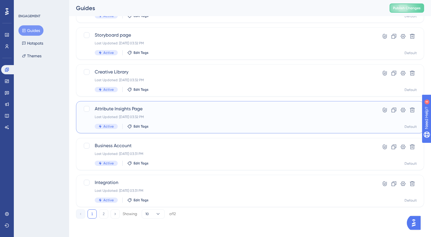
click at [155, 114] on div "Attribute Insights Page Last Updated: [DATE] 03:32 PM Active Edit Tags" at bounding box center [227, 117] width 265 height 24
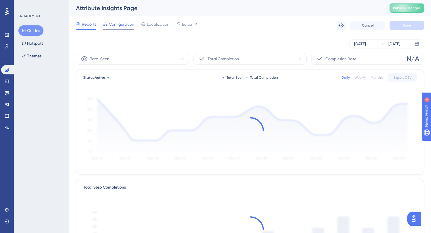
click at [125, 24] on span "Configuration" at bounding box center [121, 24] width 25 height 7
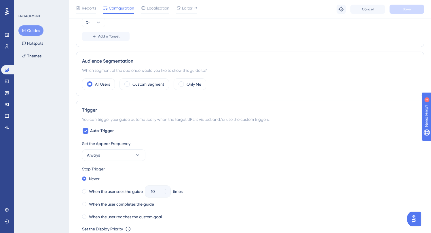
scroll to position [234, 0]
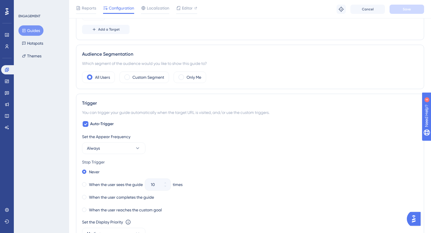
click at [37, 32] on button "Guides" at bounding box center [30, 30] width 25 height 10
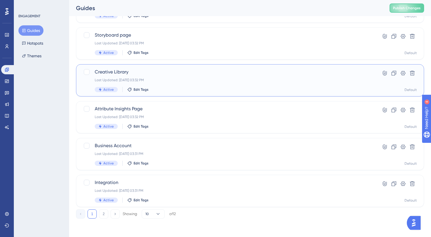
click at [162, 65] on div "Creative Library Last Updated: [DATE] 03:32 PM Active Edit Tags Hyperlink Clone…" at bounding box center [250, 80] width 348 height 32
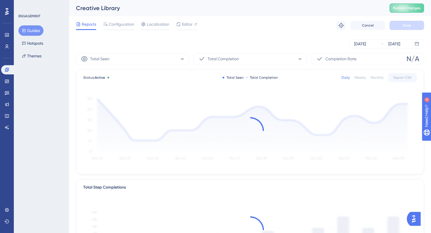
click at [130, 32] on div "Reports Configuration Localization Editor Troubleshoot Cancel Save" at bounding box center [250, 25] width 348 height 18
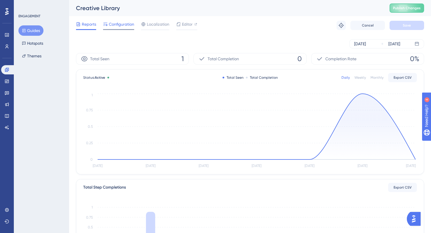
click at [127, 27] on span "Configuration" at bounding box center [121, 24] width 25 height 7
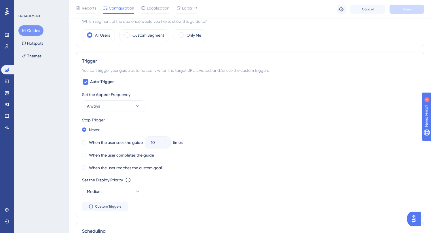
click at [39, 31] on button "Guides" at bounding box center [30, 30] width 25 height 10
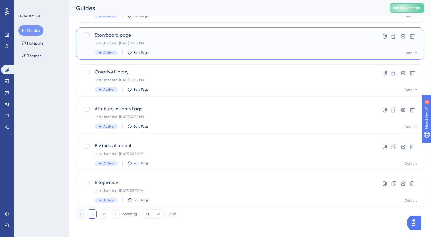
click at [161, 50] on div "Active Edit Tags" at bounding box center [227, 52] width 265 height 5
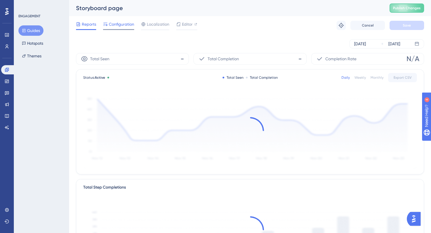
click at [126, 22] on span "Configuration" at bounding box center [121, 24] width 25 height 7
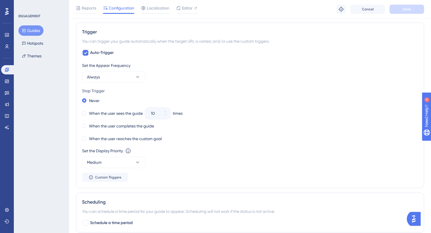
click at [33, 31] on button "Guides" at bounding box center [30, 30] width 25 height 10
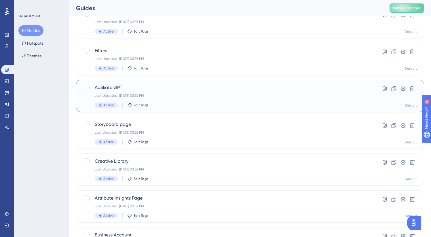
click at [171, 84] on span "AdSkate GPT" at bounding box center [227, 87] width 265 height 7
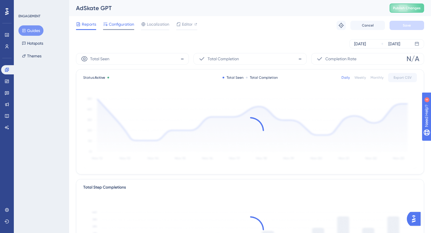
click at [117, 29] on div "Configuration" at bounding box center [118, 25] width 31 height 9
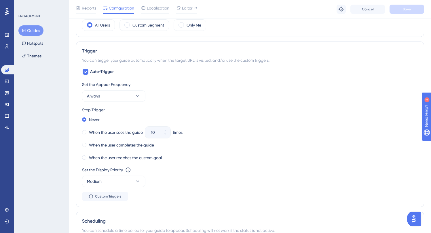
click at [27, 31] on button "Guides" at bounding box center [30, 30] width 25 height 10
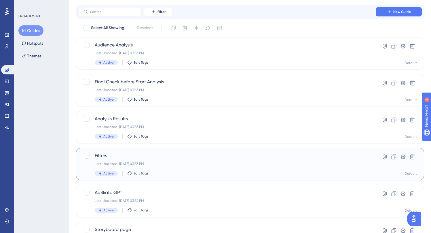
click at [182, 152] on div "Filters Last Updated: [DATE] 03:33 PM Active Edit Tags Hyperlink Clone Settings…" at bounding box center [250, 164] width 348 height 32
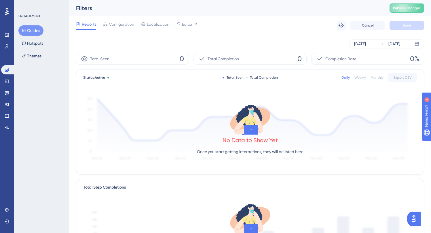
click at [121, 19] on div "Reports Configuration Localization Editor Troubleshoot Cancel Save" at bounding box center [250, 25] width 348 height 18
click at [122, 27] on span "Configuration" at bounding box center [121, 24] width 25 height 7
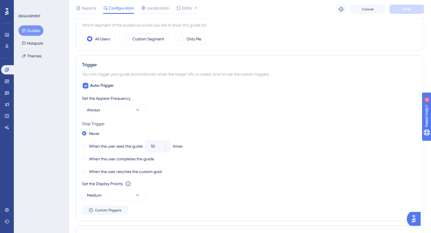
click at [38, 30] on button "Guides" at bounding box center [30, 30] width 25 height 10
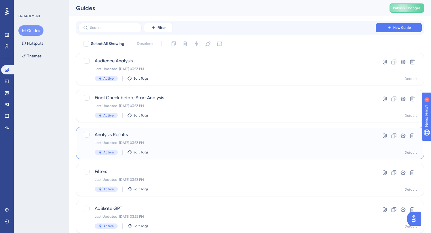
click at [151, 135] on span "Analysis Results" at bounding box center [227, 134] width 265 height 7
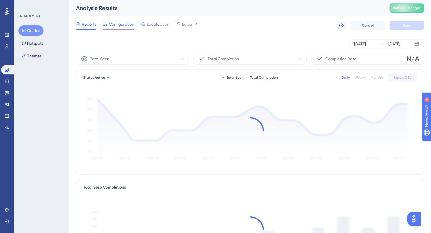
click at [123, 23] on span "Configuration" at bounding box center [121, 24] width 25 height 7
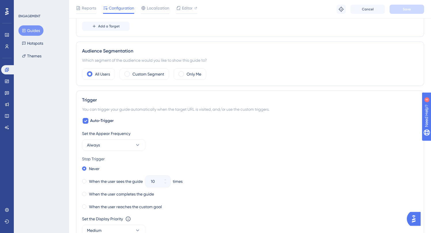
click at [29, 26] on button "Guides" at bounding box center [30, 30] width 25 height 10
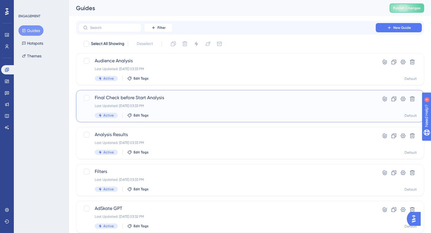
click at [162, 93] on div "Final Check before Start Analysis Last Updated: [DATE] 03:33 PM Active Edit Tag…" at bounding box center [250, 106] width 348 height 32
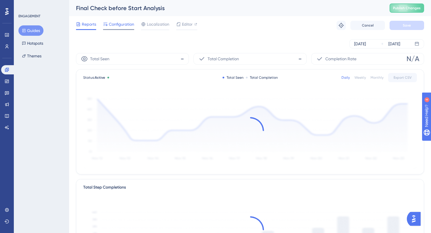
click at [118, 28] on div "Configuration" at bounding box center [118, 25] width 31 height 9
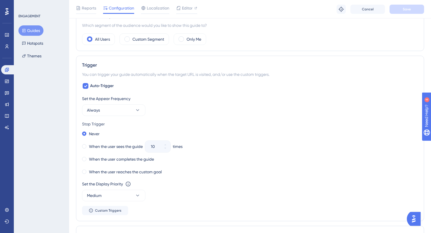
click at [39, 32] on button "Guides" at bounding box center [30, 30] width 25 height 10
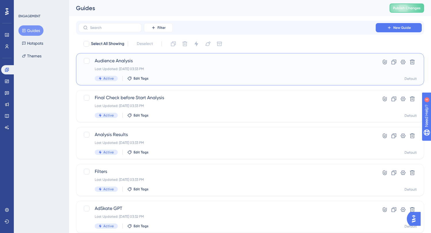
click at [160, 69] on div "Last Updated: [DATE] 03:33 PM" at bounding box center [227, 69] width 265 height 5
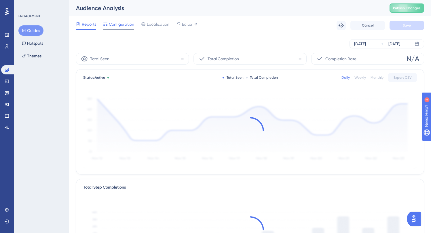
click at [116, 26] on span "Configuration" at bounding box center [121, 24] width 25 height 7
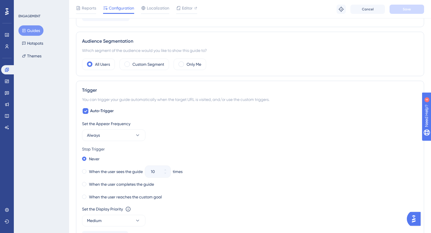
click at [37, 34] on button "Guides" at bounding box center [30, 30] width 25 height 10
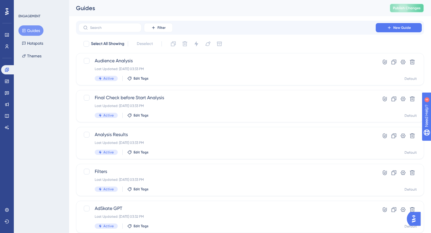
click at [404, 10] on span "Publish Changes" at bounding box center [407, 8] width 28 height 5
click at [277, 109] on div "Final Check before Start Analysis Last Updated: [DATE] 03:33 PM Active Edit Tags" at bounding box center [227, 106] width 265 height 24
click at [200, 80] on div "Active Edit Tags" at bounding box center [227, 78] width 265 height 5
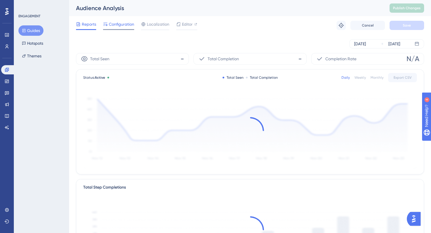
click at [127, 23] on span "Configuration" at bounding box center [121, 24] width 25 height 7
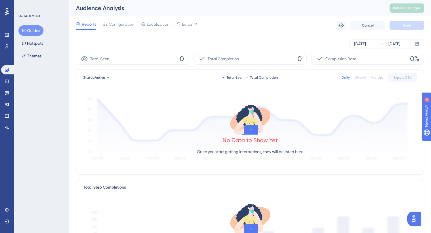
click at [31, 28] on button "Guides" at bounding box center [30, 30] width 25 height 10
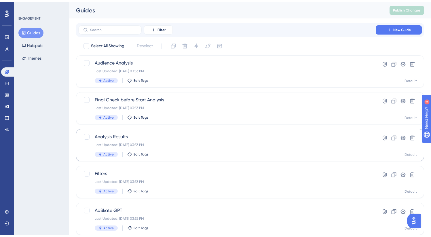
scroll to position [210, 0]
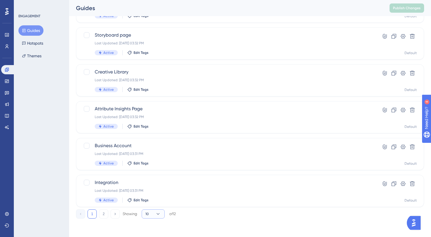
click at [154, 216] on button "10" at bounding box center [153, 213] width 23 height 9
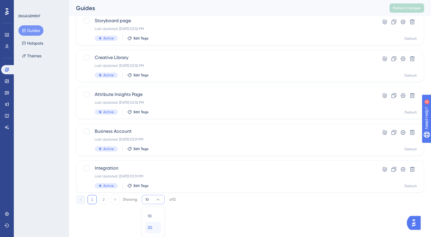
click at [154, 232] on div "20 20" at bounding box center [153, 228] width 11 height 12
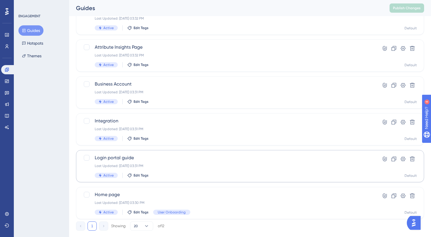
scroll to position [275, 0]
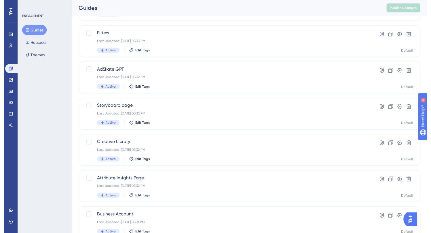
scroll to position [0, 0]
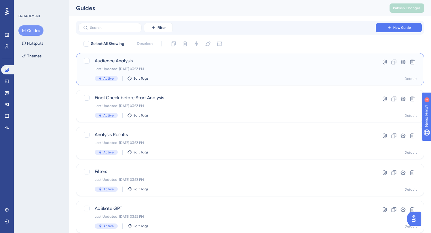
click at [238, 57] on span "Audience Analysis" at bounding box center [227, 60] width 265 height 7
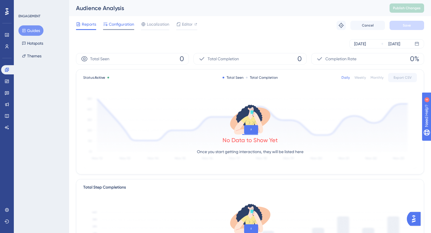
click at [124, 25] on span "Configuration" at bounding box center [121, 24] width 25 height 7
